Goal: Task Accomplishment & Management: Manage account settings

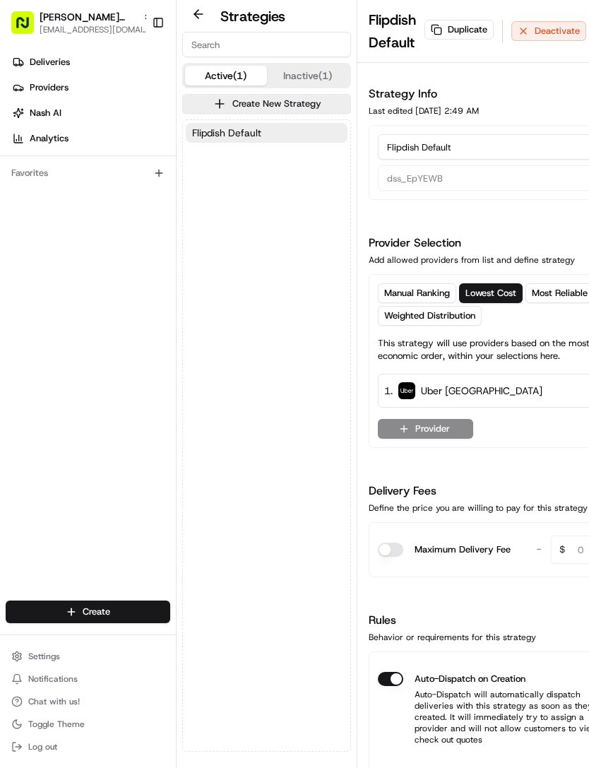
click at [392, 675] on button "Auto-Dispatch on Creation" at bounding box center [390, 679] width 25 height 14
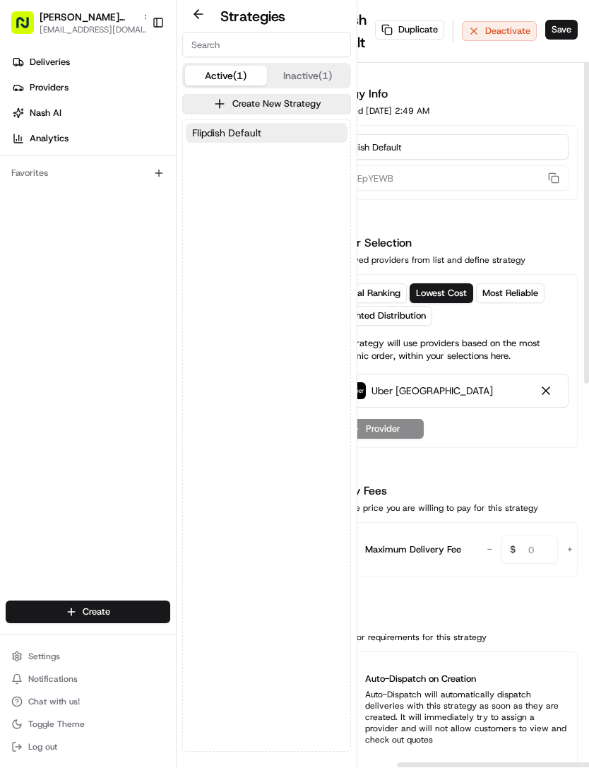
scroll to position [0, 49]
click at [564, 29] on button "Save" at bounding box center [562, 30] width 33 height 20
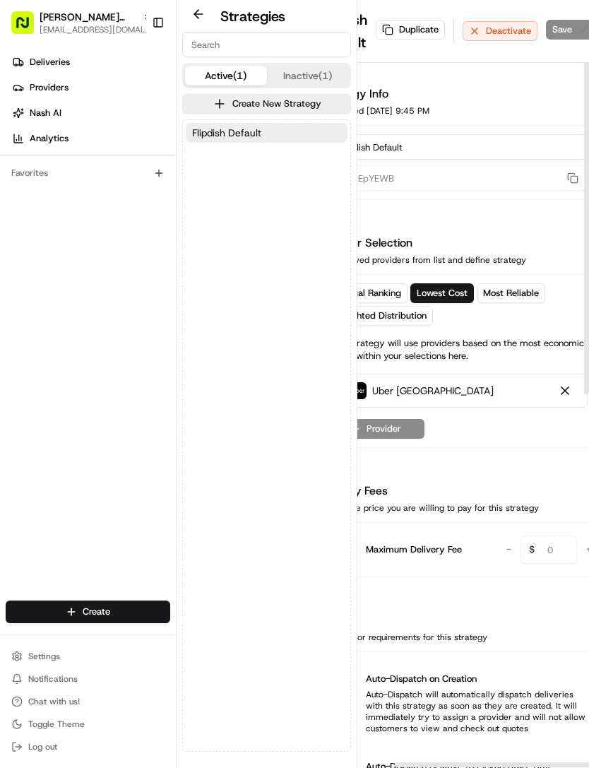
scroll to position [0, 0]
